Goal: Book appointment/travel/reservation

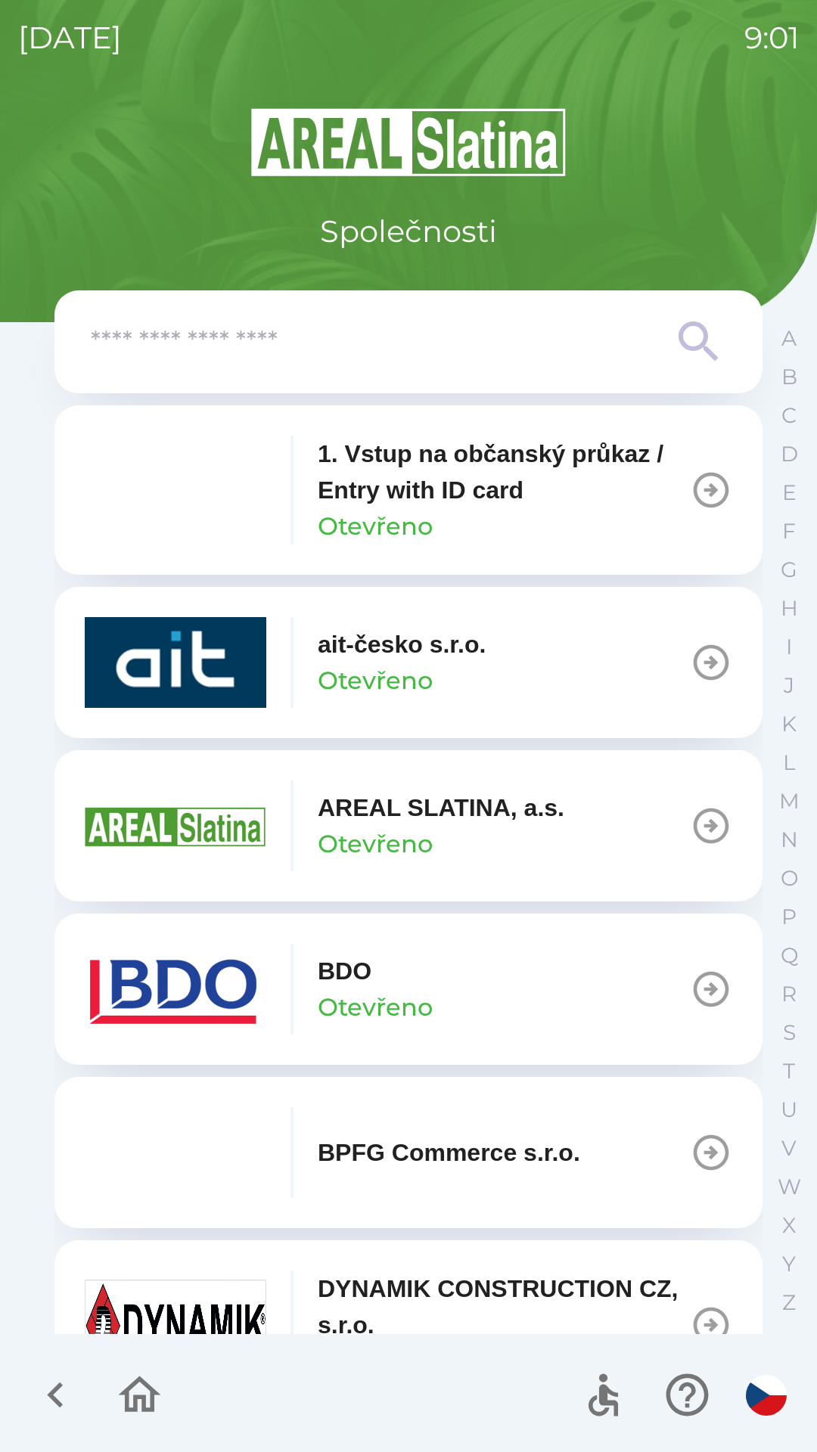
click at [414, 988] on div "BDO Otevřeno" at bounding box center [375, 989] width 115 height 73
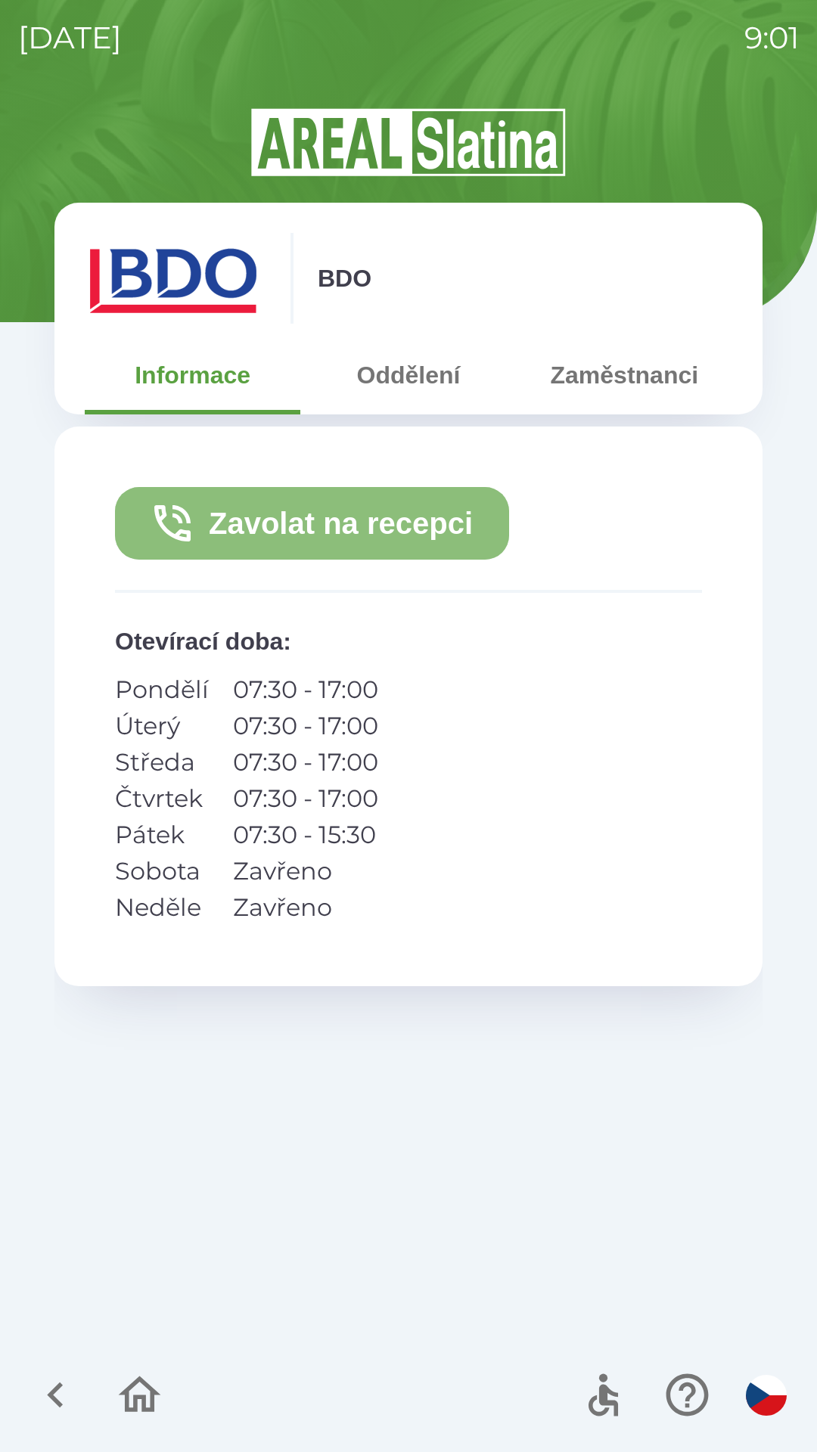
click at [356, 520] on button "Zavolat na recepci" at bounding box center [312, 523] width 394 height 73
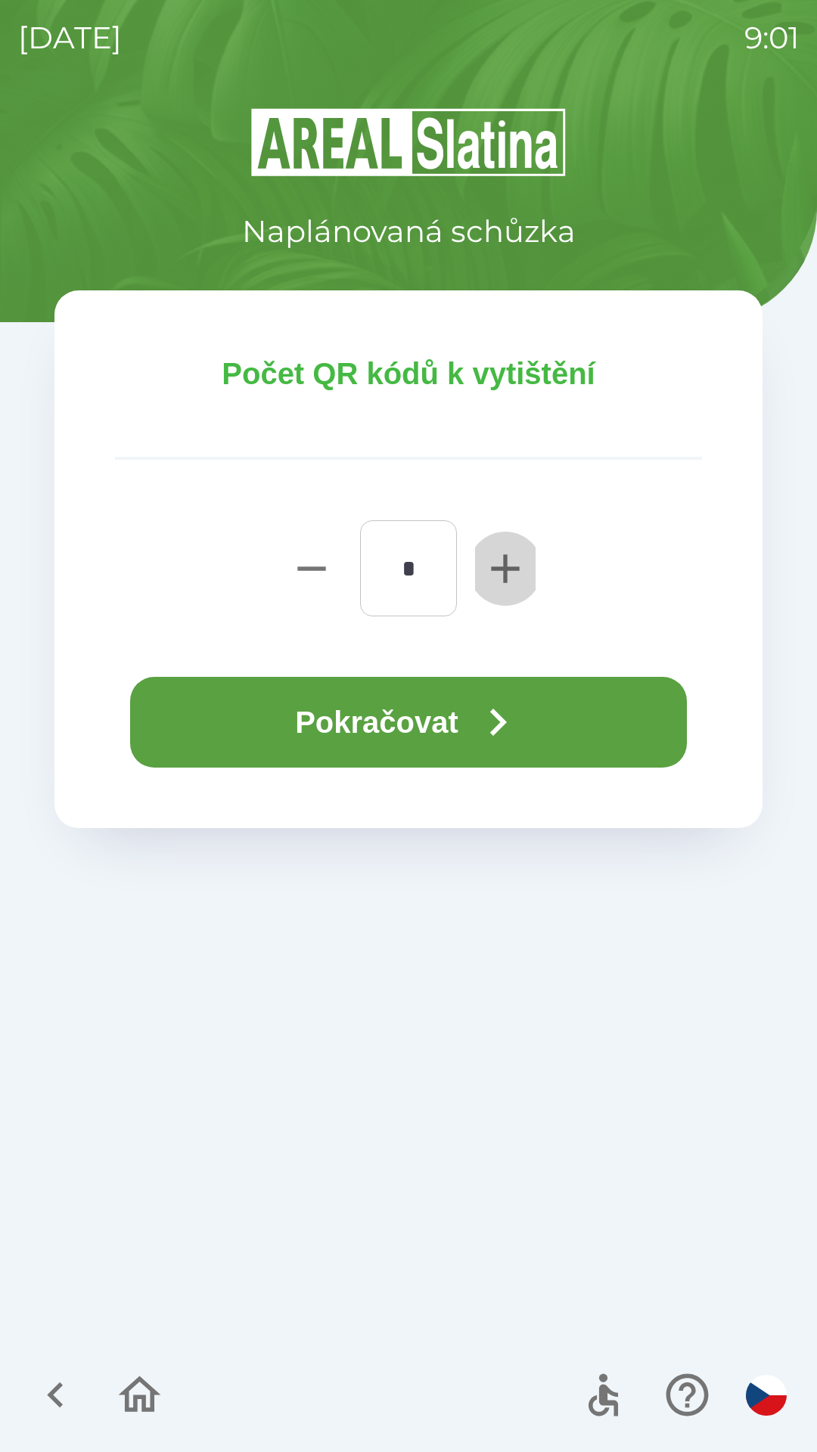
click at [505, 558] on icon "button" at bounding box center [505, 568] width 28 height 28
type input "*"
click at [401, 715] on button "Pokračovat" at bounding box center [408, 722] width 557 height 91
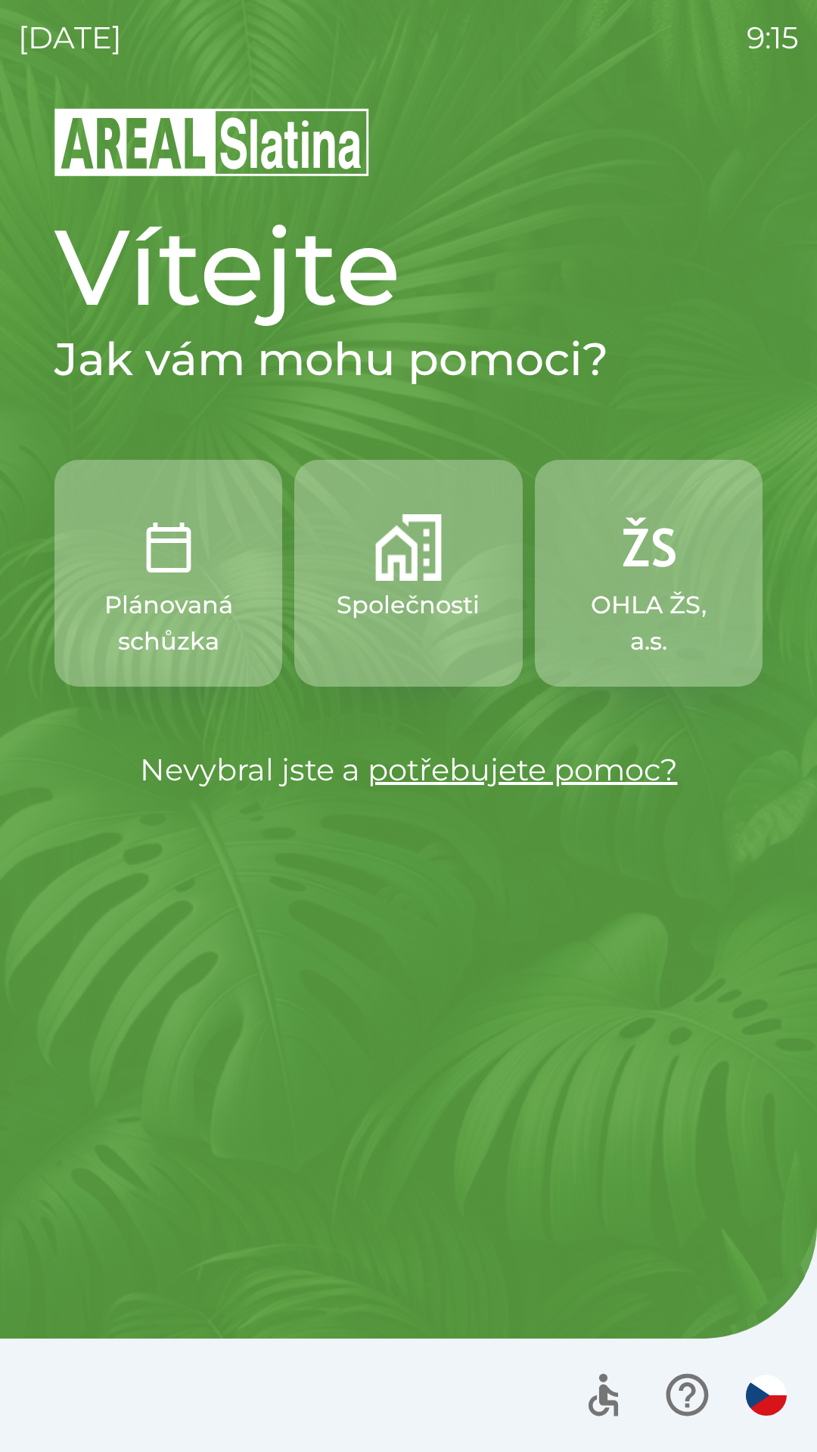
click at [445, 616] on p "Společnosti" at bounding box center [408, 605] width 143 height 36
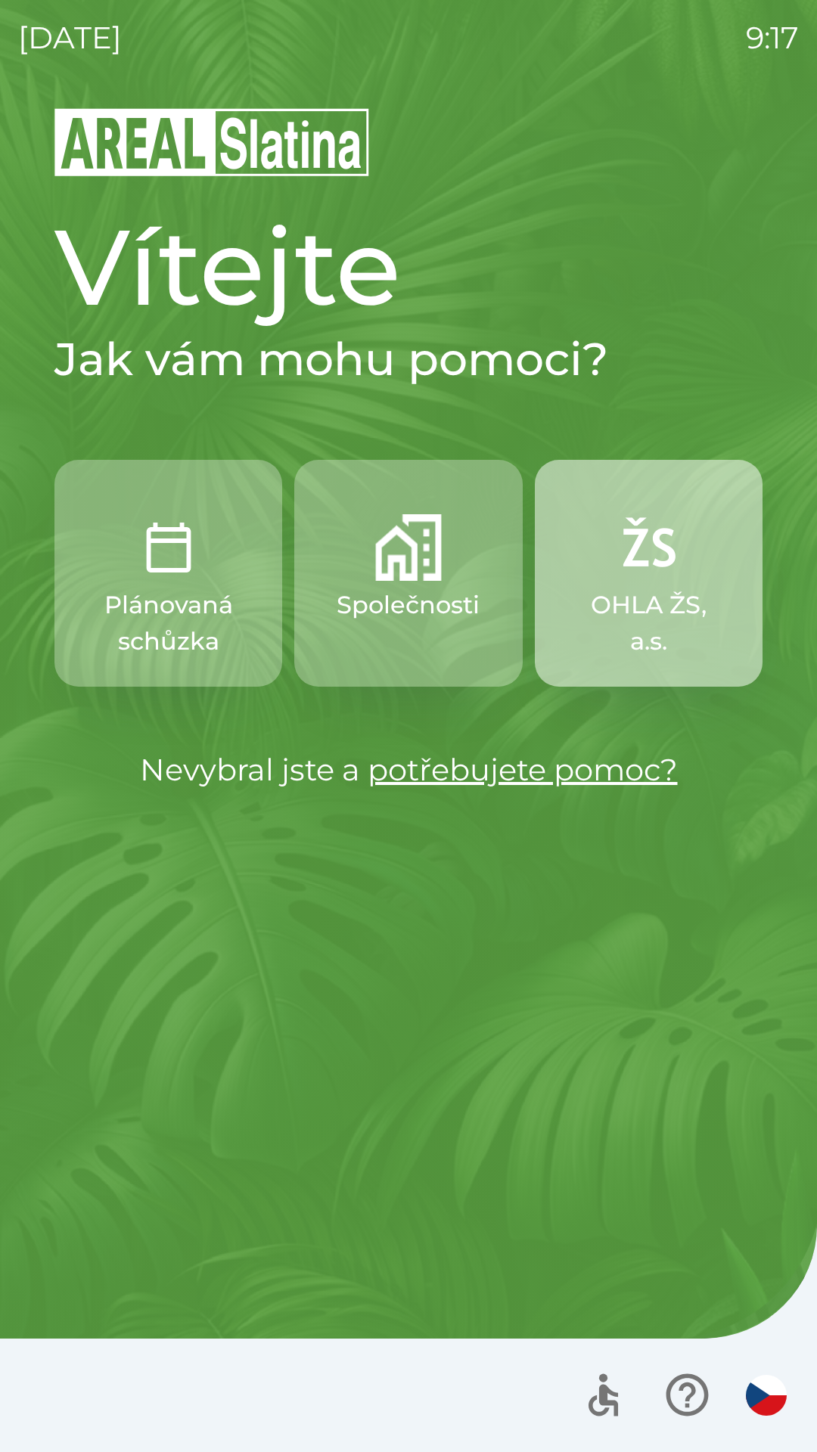
click at [677, 554] on img "button" at bounding box center [648, 547] width 67 height 67
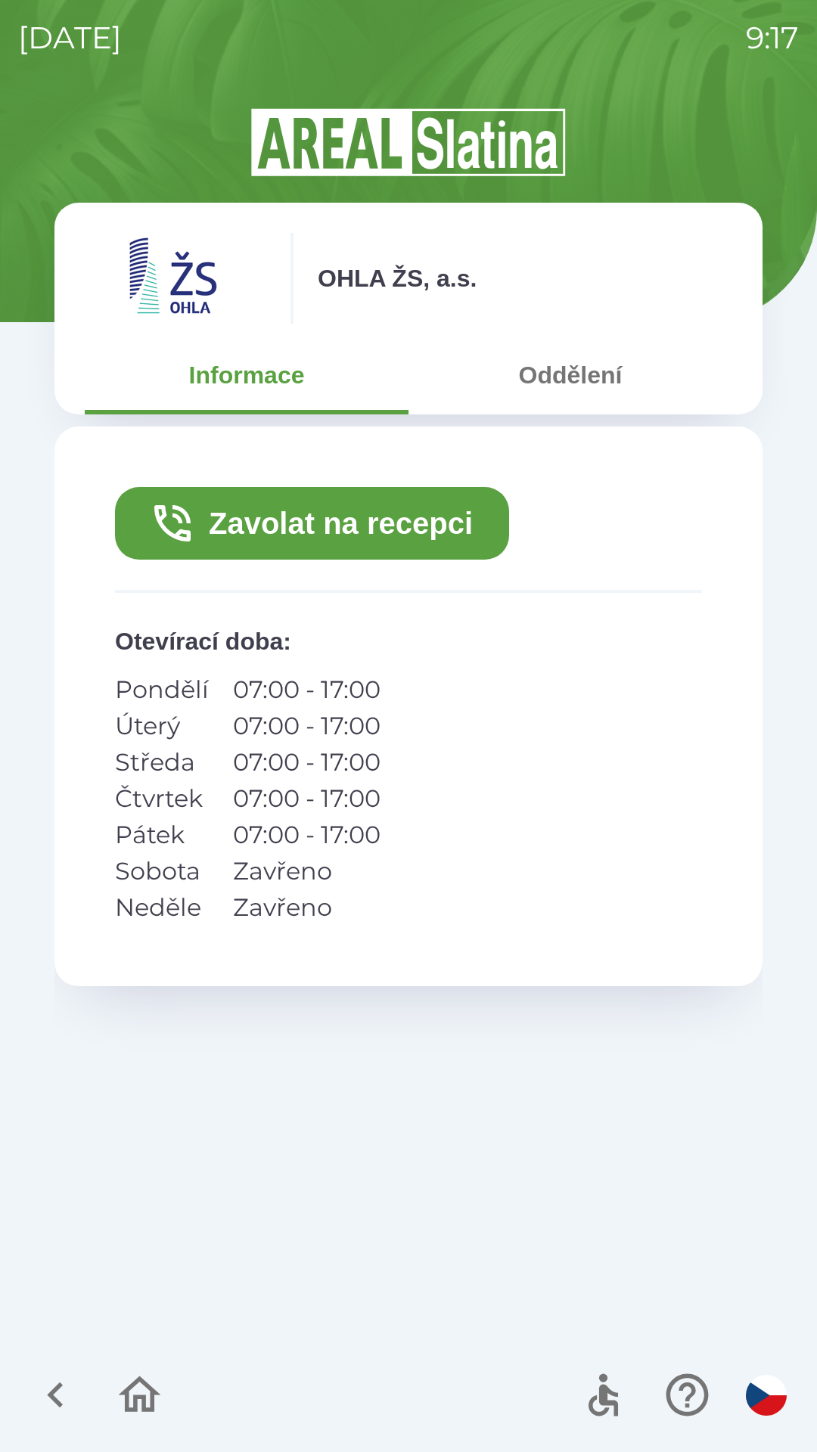
click at [307, 544] on button "Zavolat na recepci" at bounding box center [312, 523] width 394 height 73
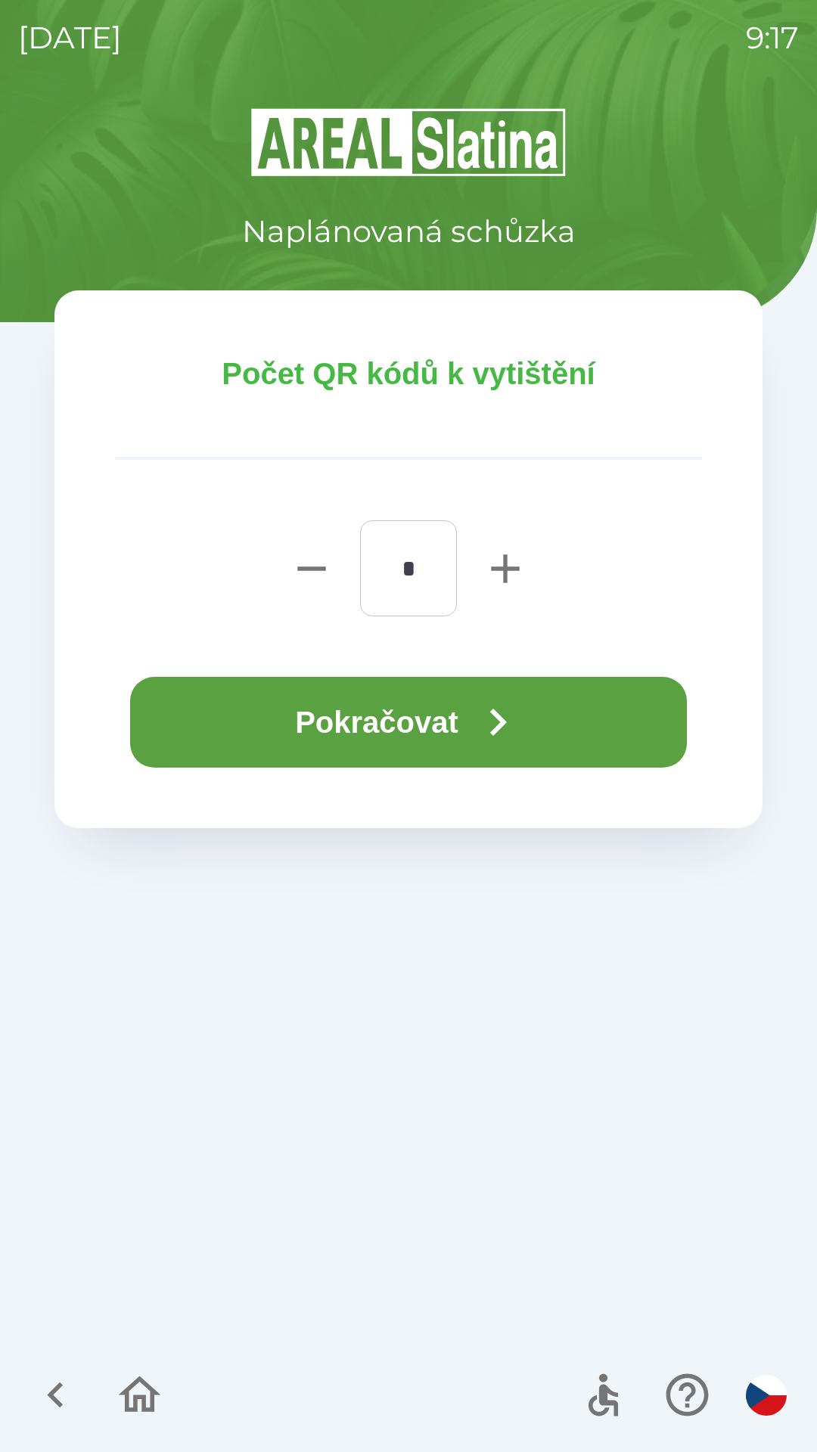
click at [340, 721] on button "Pokračovat" at bounding box center [408, 722] width 557 height 91
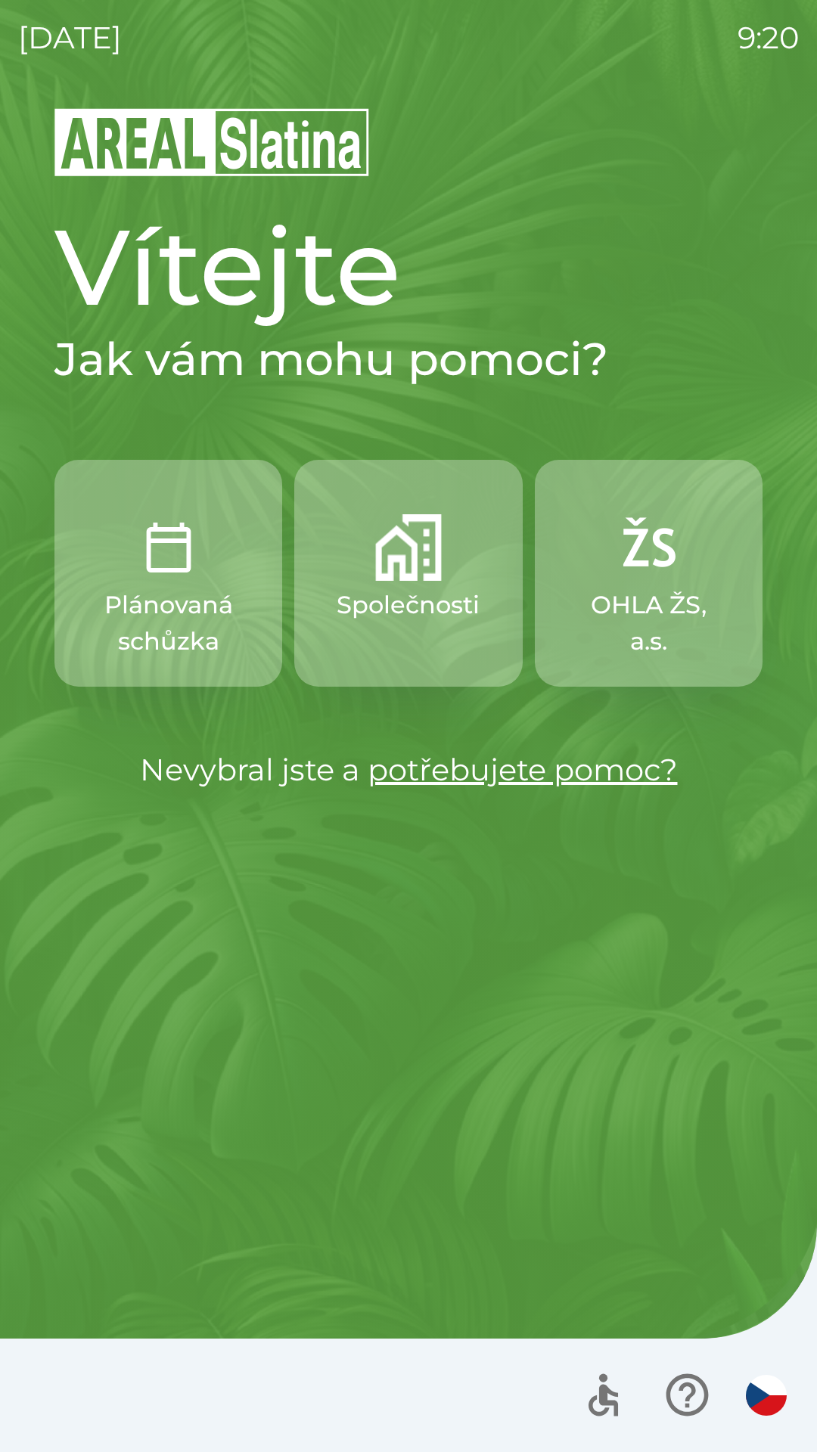
click at [662, 571] on img "button" at bounding box center [648, 547] width 67 height 67
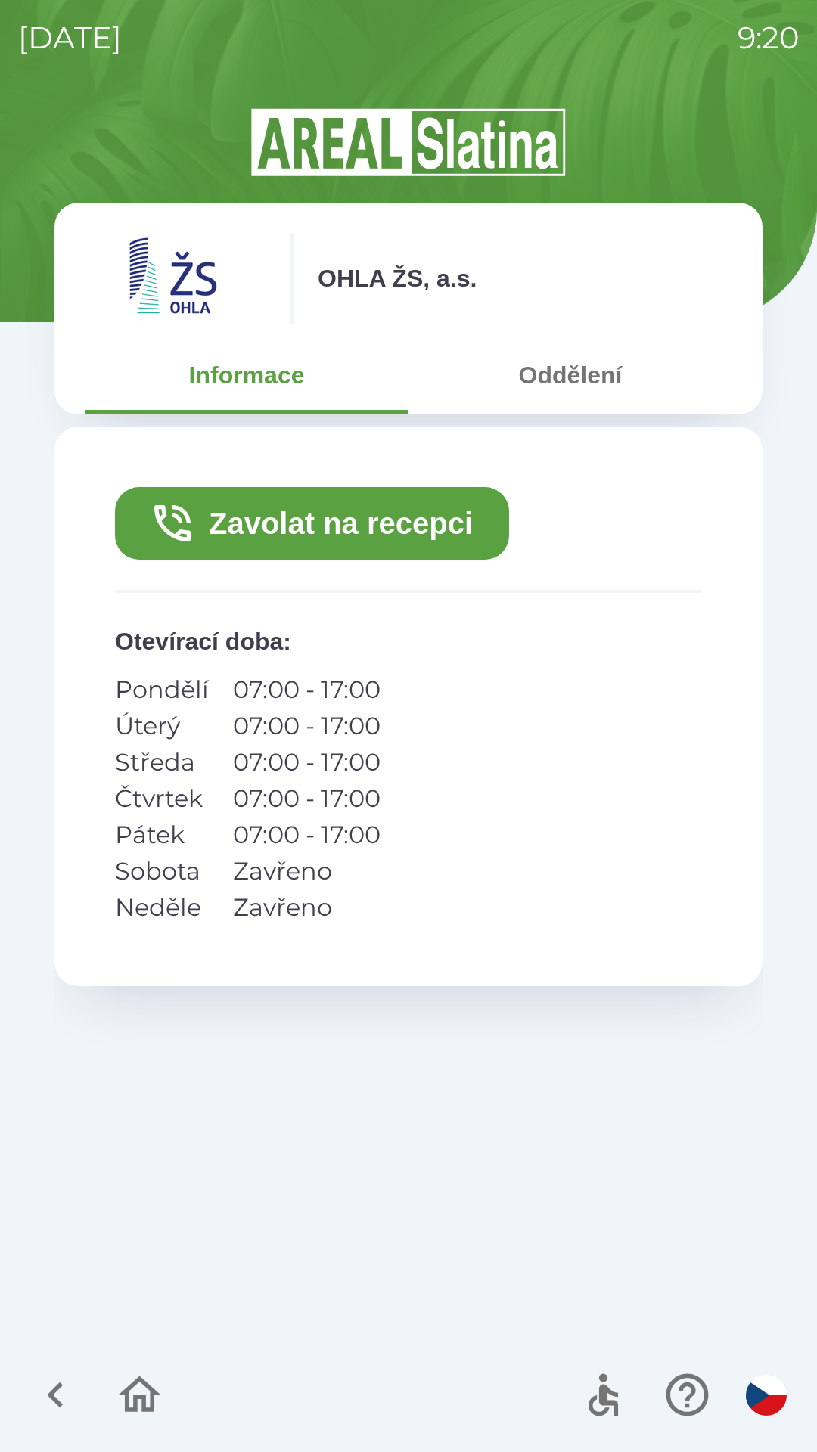
click at [219, 525] on button "Zavolat na recepci" at bounding box center [312, 523] width 394 height 73
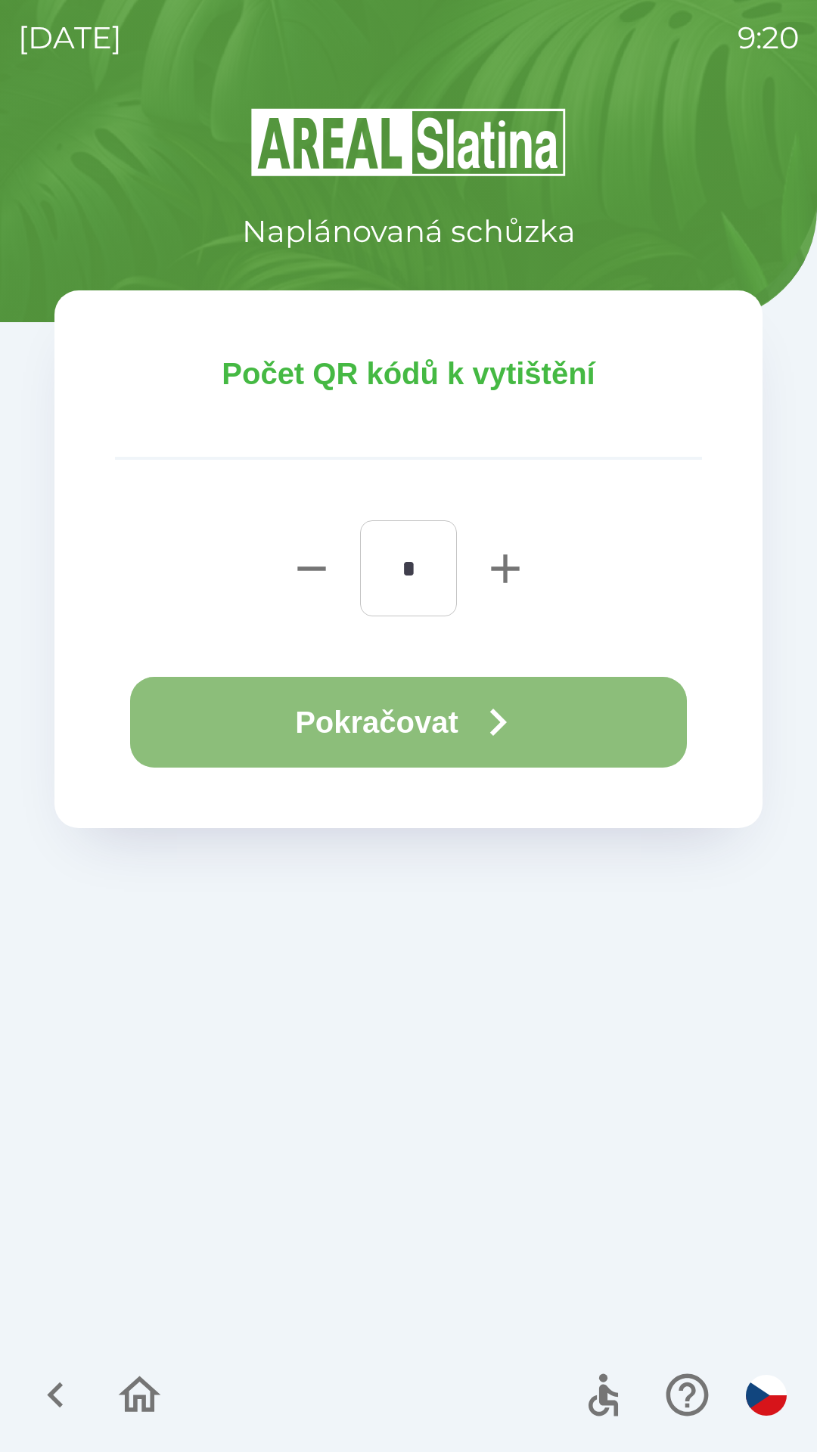
click at [567, 725] on button "Pokračovat" at bounding box center [408, 722] width 557 height 91
